Goal: Information Seeking & Learning: Understand process/instructions

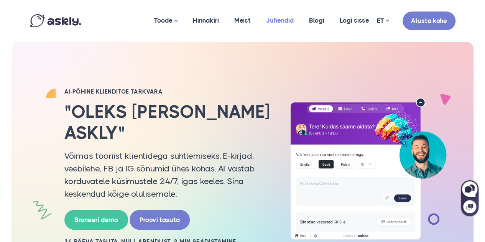
click at [281, 25] on link "Juhendid" at bounding box center [280, 20] width 43 height 37
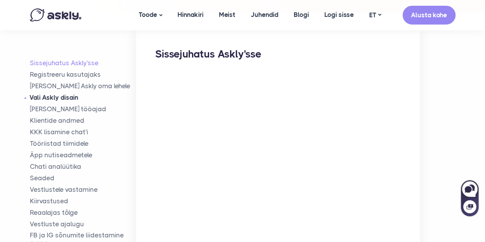
click at [65, 96] on link "Vali Askly disain" at bounding box center [83, 97] width 107 height 9
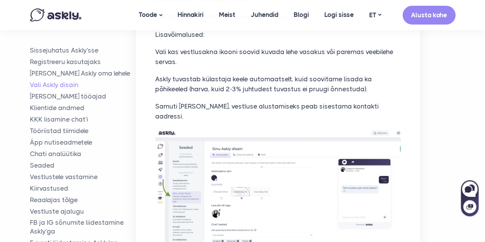
scroll to position [954, 0]
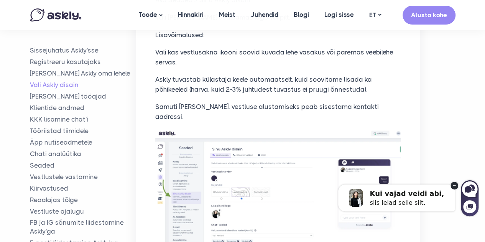
click at [454, 186] on icon at bounding box center [454, 185] width 3 height 1
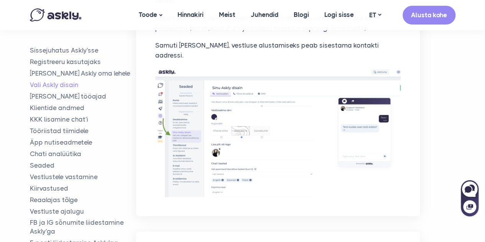
scroll to position [1015, 0]
click at [80, 75] on link "Lisa Askly oma lehele" at bounding box center [83, 73] width 107 height 9
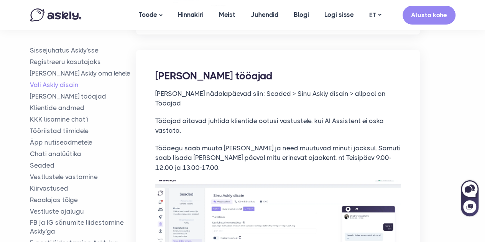
scroll to position [1198, 0]
click at [59, 132] on link "Tööriistad tiimidele" at bounding box center [83, 131] width 107 height 9
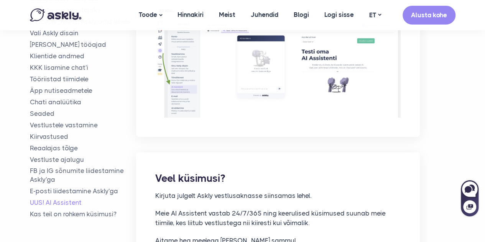
scroll to position [5514, 0]
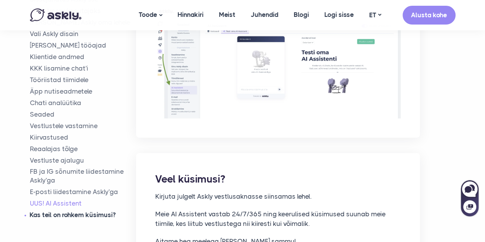
drag, startPoint x: 317, startPoint y: 96, endPoint x: 47, endPoint y: 148, distance: 275.0
click at [47, 211] on link "Kas teil on rohkem küsimusi?" at bounding box center [83, 215] width 107 height 9
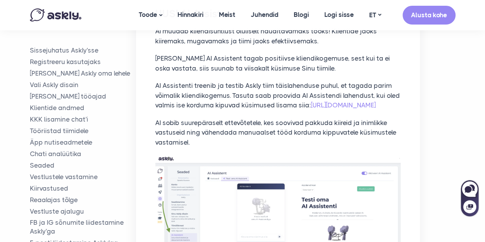
scroll to position [5359, 0]
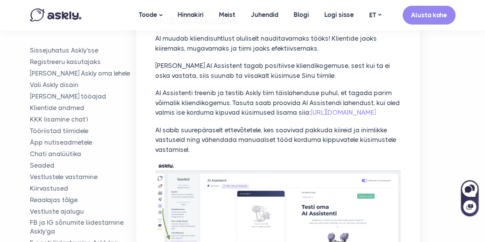
click at [91, 55] on ul "Sissejuhatus Askly'sse Registreeru kasutajaks Lisa Askly oma lehele Vali Askly …" at bounding box center [83, 158] width 107 height 224
click at [97, 52] on link "Sissejuhatus Askly'sse" at bounding box center [83, 50] width 107 height 9
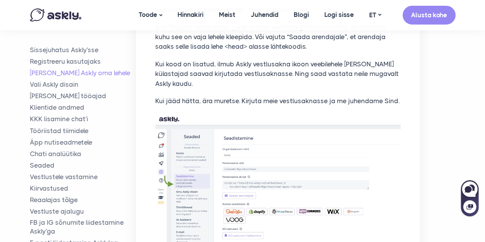
scroll to position [600, 0]
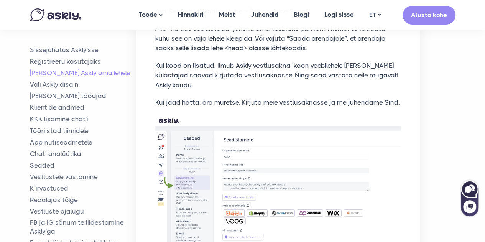
click at [472, 189] on icon at bounding box center [470, 189] width 16 height 16
select select "**"
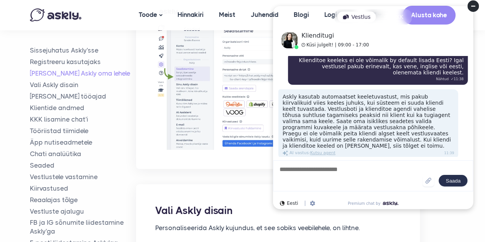
scroll to position [712, 0]
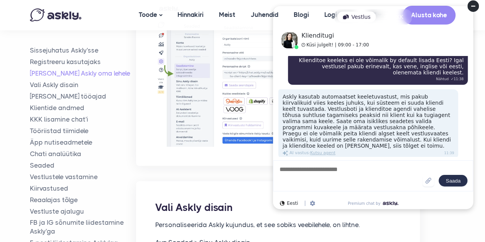
type textarea "**********"
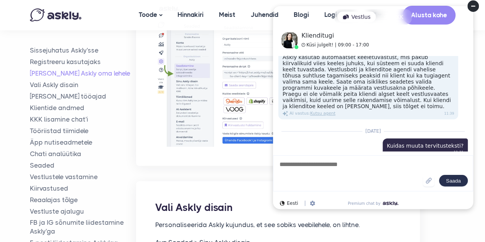
scroll to position [167, 0]
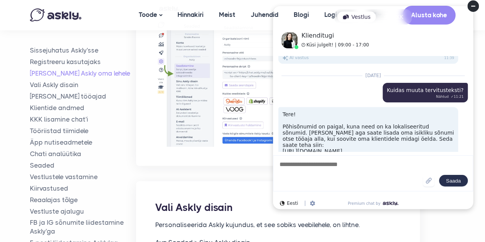
drag, startPoint x: 284, startPoint y: 104, endPoint x: 416, endPoint y: 135, distance: 135.6
click at [416, 135] on div "Tere! Põhisõnumid on paigal, kuna need on ka lokaliseeritud sõnumid. Küll aga s…" at bounding box center [369, 135] width 180 height 57
copy div "ere! Põhisõnumid on paigal, kuna need on ka lokaliseeritud sõnumid. Küll aga sa…"
click at [292, 183] on textarea at bounding box center [351, 173] width 144 height 26
paste textarea "**********"
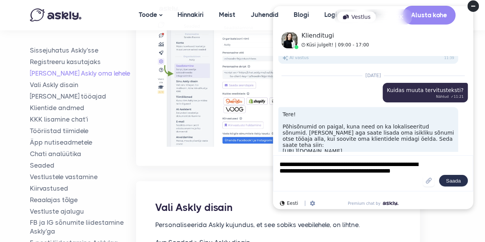
click at [329, 166] on textarea "**********" at bounding box center [351, 173] width 144 height 26
type textarea "**********"
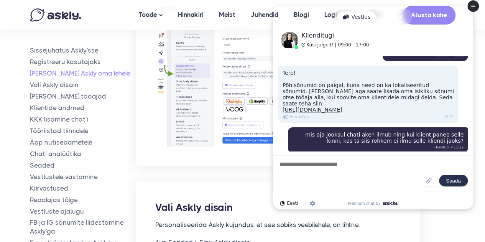
scroll to position [303, 0]
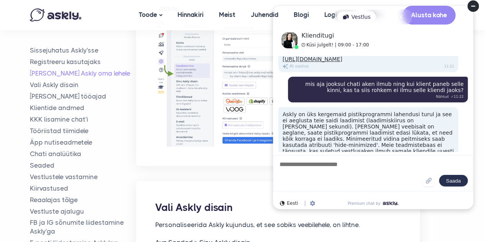
click at [328, 166] on textarea at bounding box center [351, 173] width 144 height 26
type textarea "**********"
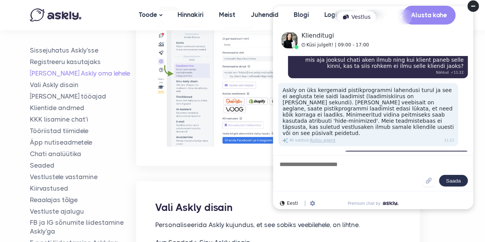
scroll to position [338, 0]
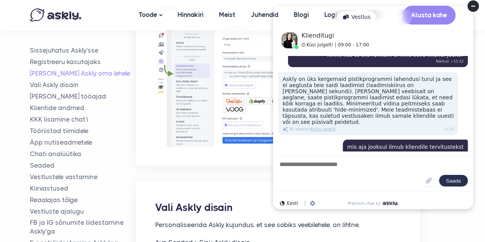
click at [357, 216] on div "Vestlus KKK Klienditugi Küsi julgelt! | 09:00 - 17:00 Aug 26 2025 Millise loogi…" at bounding box center [373, 108] width 213 height 217
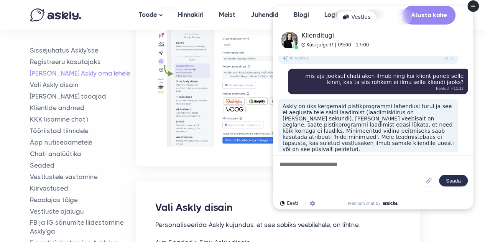
scroll to position [365, 0]
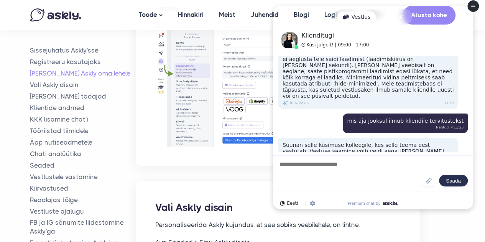
click at [474, 5] on circle at bounding box center [474, 6] width 12 height 12
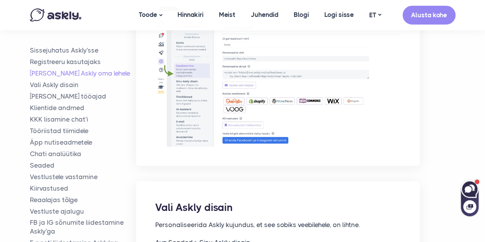
click at [470, 189] on icon at bounding box center [468, 189] width 7 height 7
select select "**"
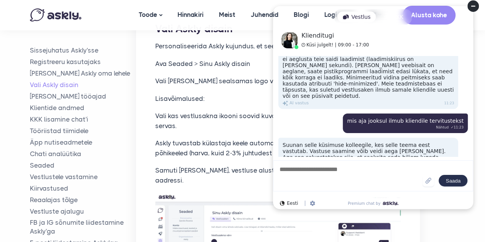
scroll to position [901, 0]
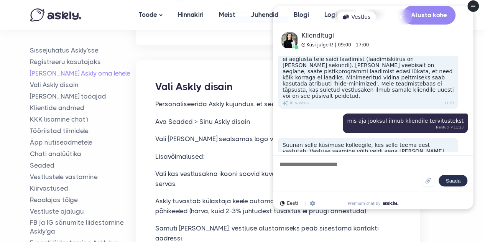
scroll to position [396, 0]
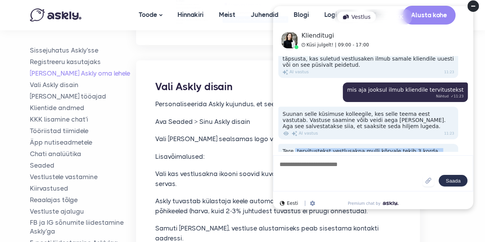
drag, startPoint x: 294, startPoint y: 126, endPoint x: 451, endPoint y: 134, distance: 156.8
click at [451, 144] on div "Tere, tervitustekst vestlusakna mulli kõrvale tekib 3 korda. Juhul kui ta selle…" at bounding box center [369, 160] width 180 height 33
copy div "tervitustekst vestlusakna mulli kõrvale tekib 3 korda. Juhul kui ta selle teadl…"
click at [476, 3] on circle at bounding box center [474, 6] width 12 height 12
